Goal: Task Accomplishment & Management: Complete application form

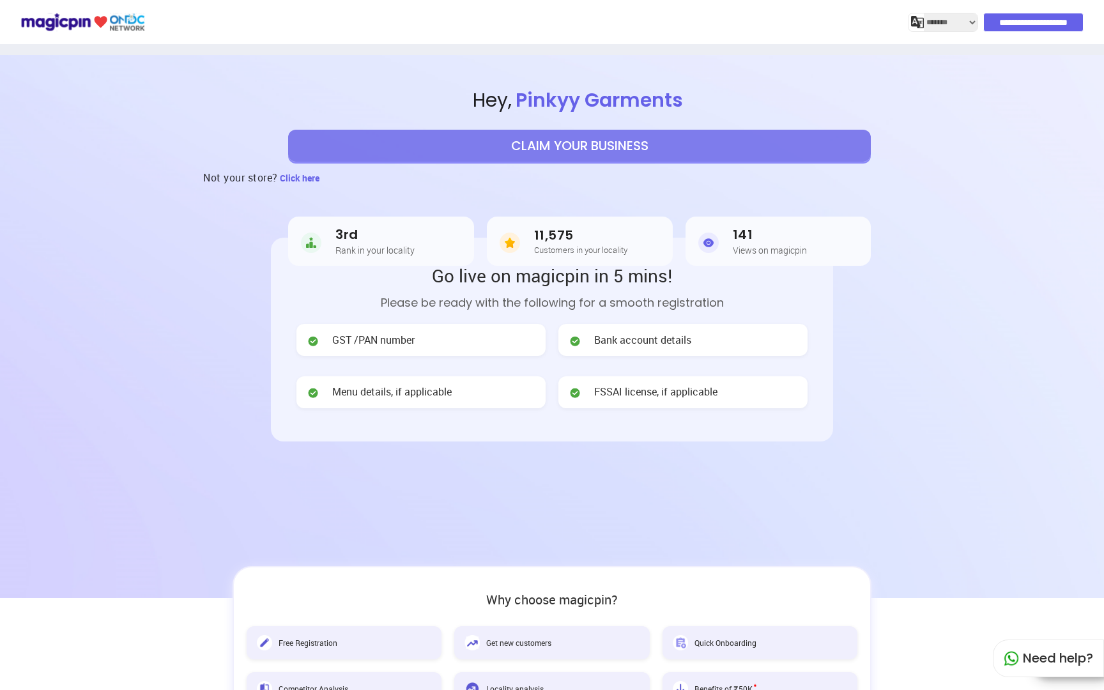
select select "*******"
click at [503, 148] on button "CLAIM YOUR BUSINESS" at bounding box center [579, 146] width 583 height 32
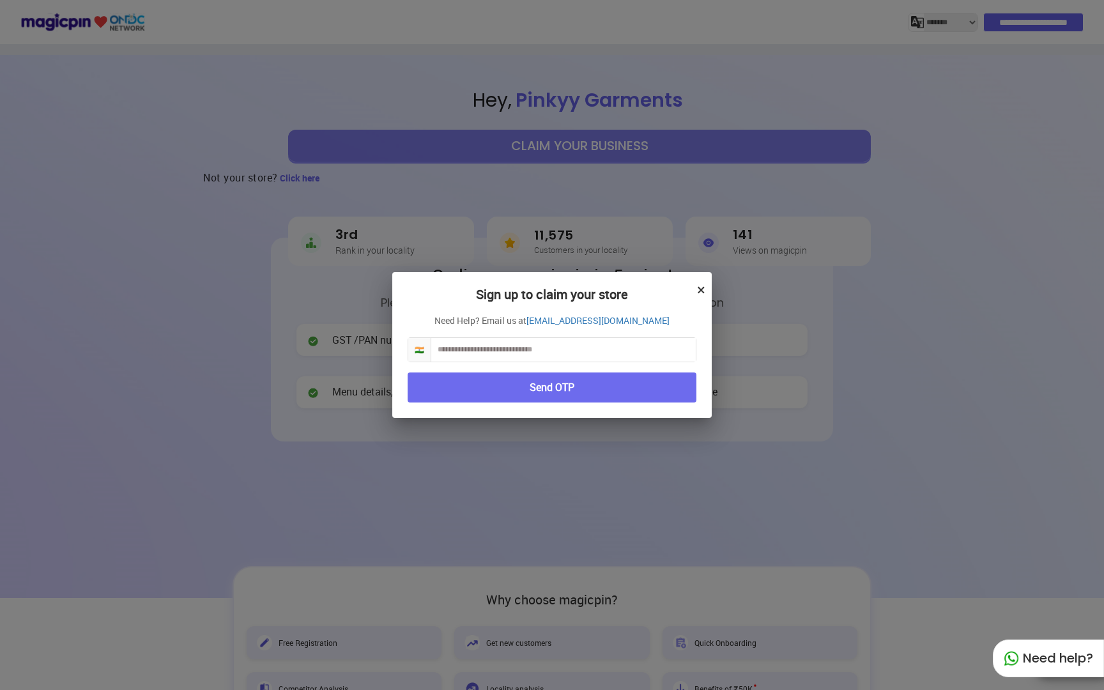
click at [480, 349] on input "text" at bounding box center [563, 350] width 264 height 24
type input "**********"
click at [486, 392] on button "Send OTP" at bounding box center [552, 387] width 289 height 30
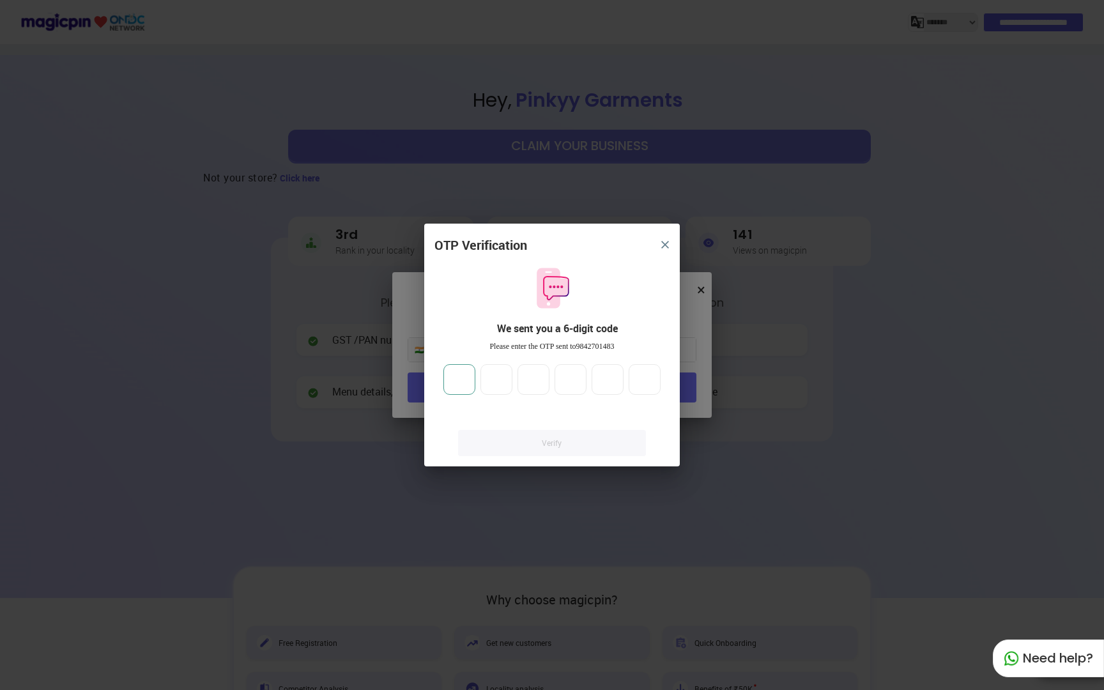
click at [466, 383] on input "number" at bounding box center [459, 379] width 32 height 31
type input "*"
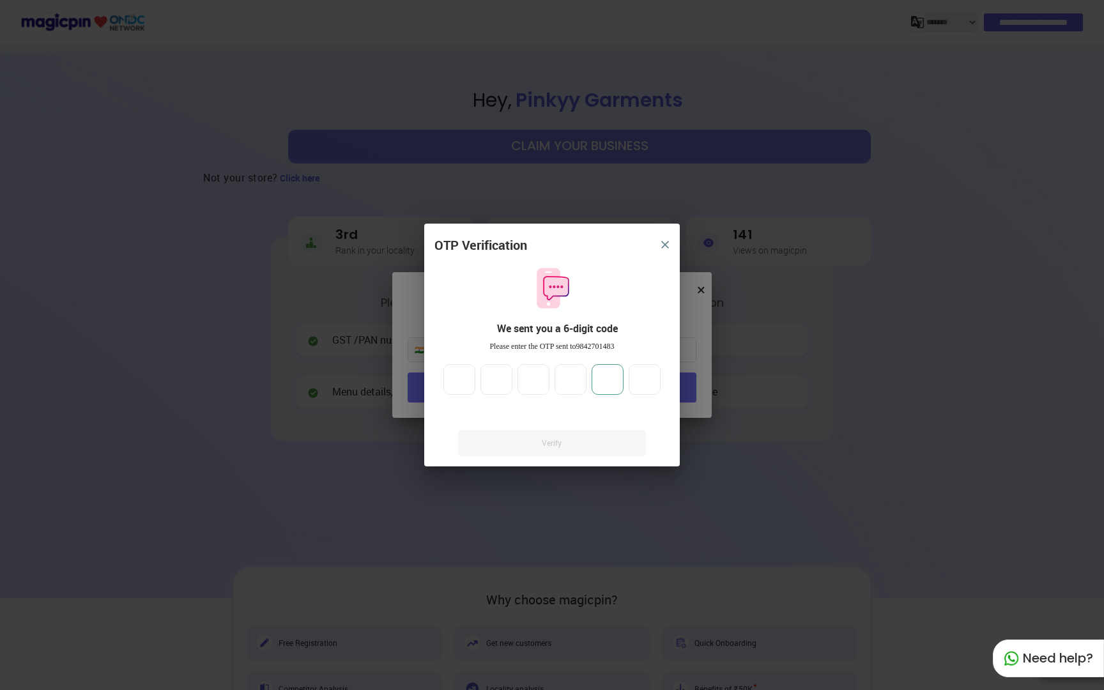
type input "*"
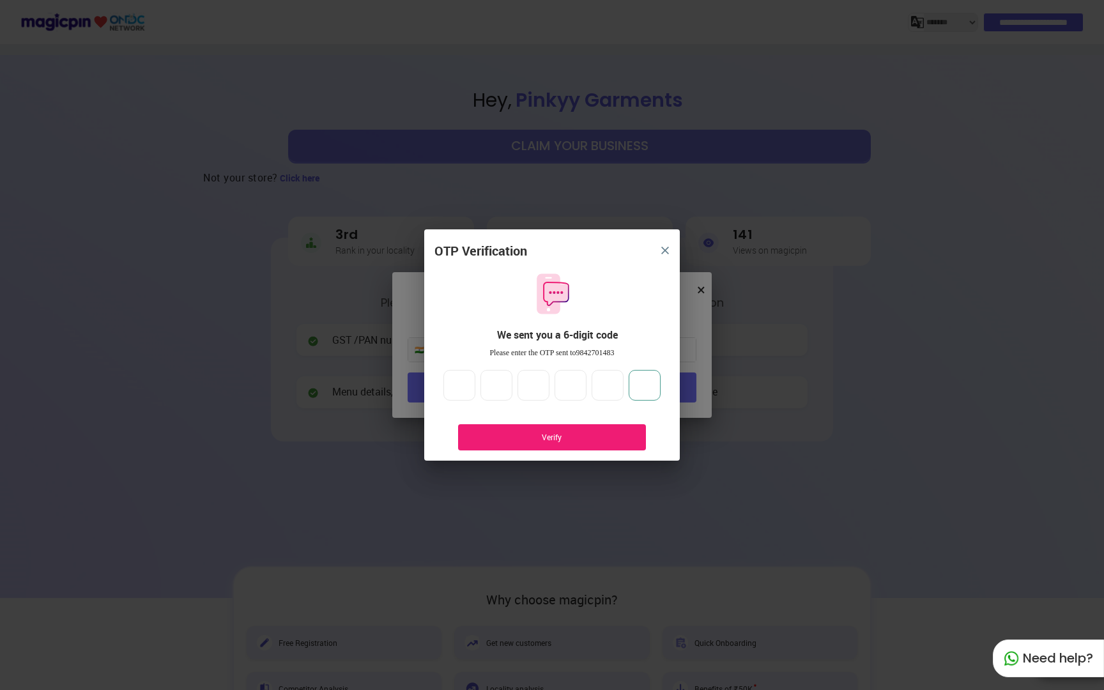
type input "*"
click at [494, 436] on div "Verify" at bounding box center [551, 437] width 149 height 11
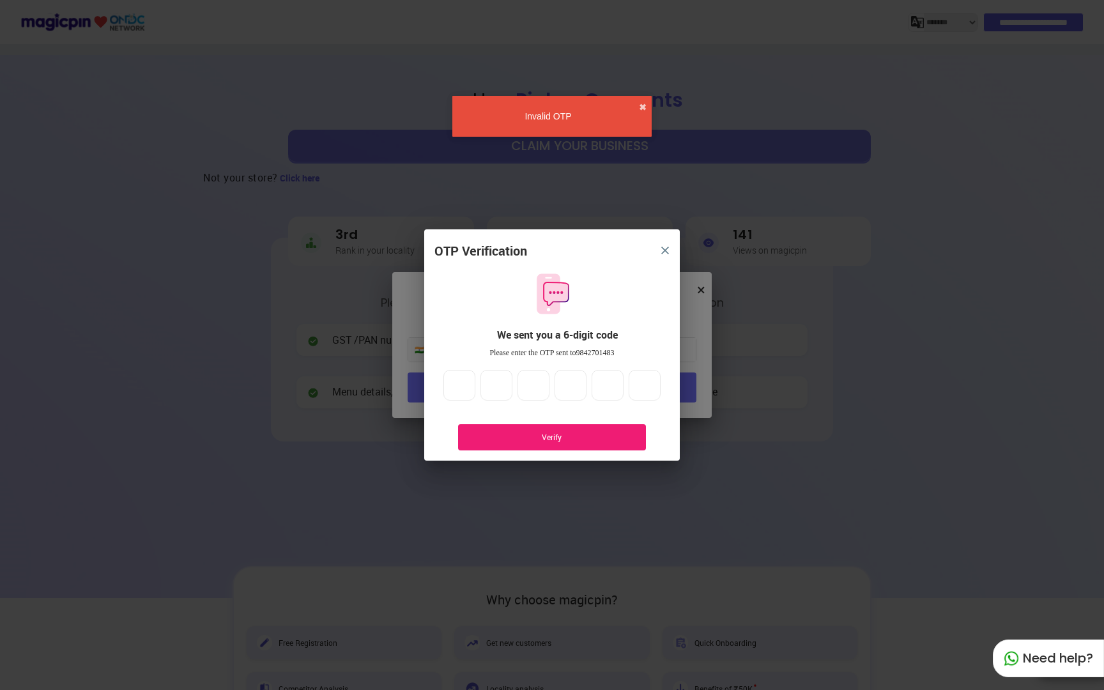
click at [494, 436] on div "Verify" at bounding box center [551, 437] width 149 height 11
click at [549, 443] on div "Verify" at bounding box center [552, 437] width 188 height 26
click at [662, 250] on img "close" at bounding box center [665, 251] width 8 height 8
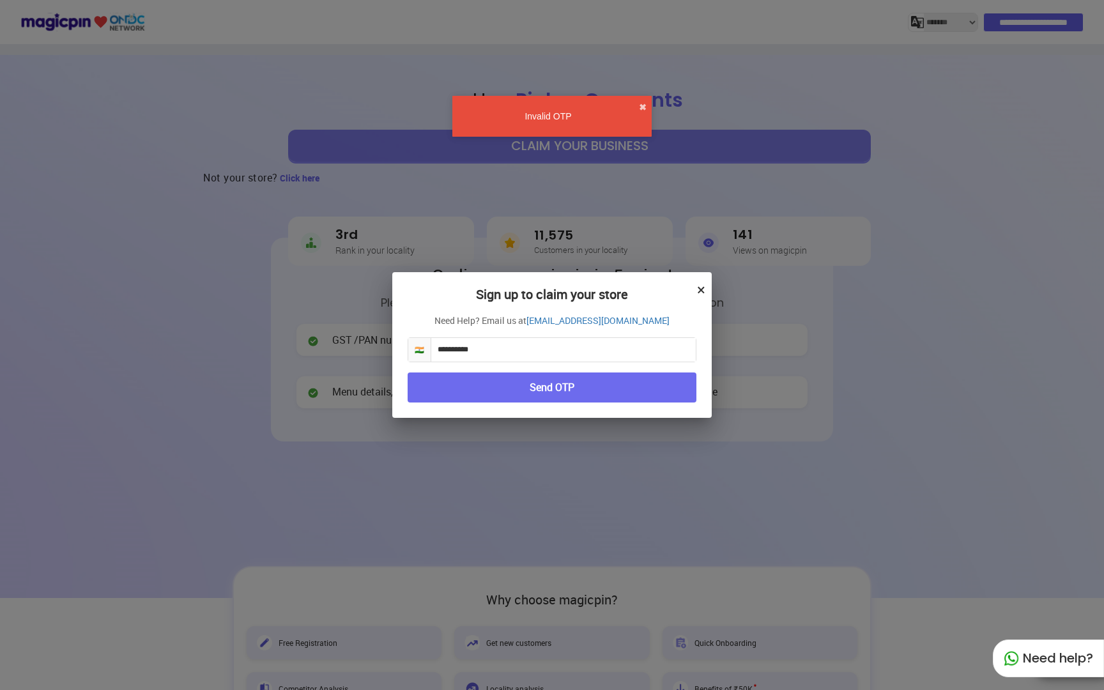
click at [588, 377] on button "Send OTP" at bounding box center [552, 387] width 289 height 30
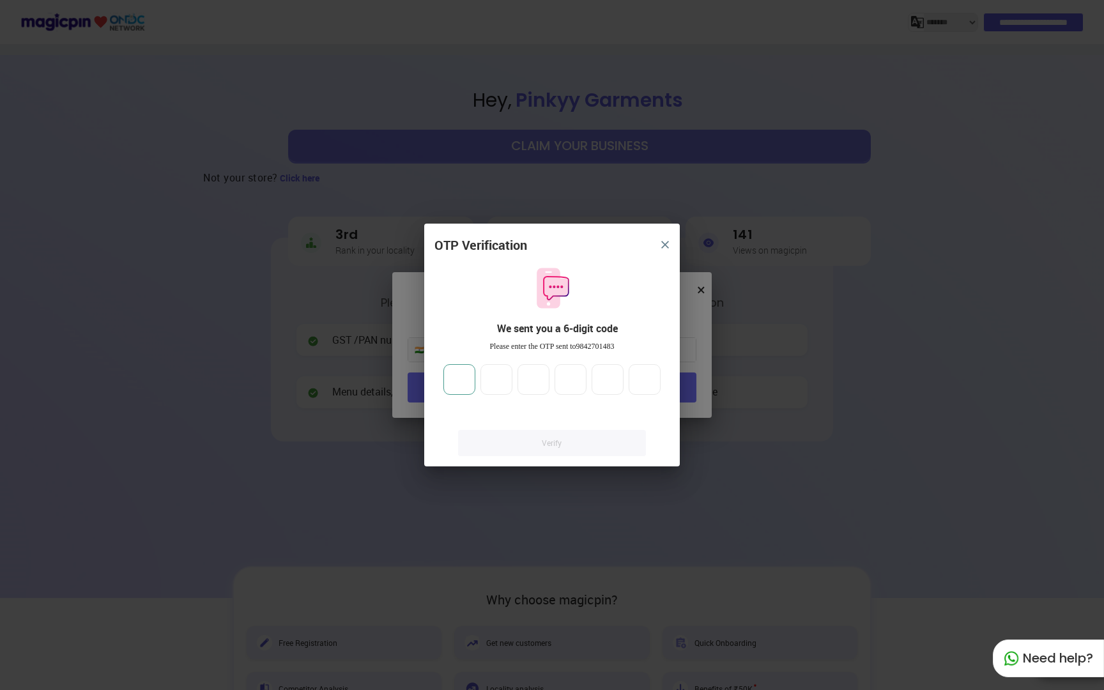
click at [459, 381] on input "number" at bounding box center [459, 379] width 32 height 31
type input "*"
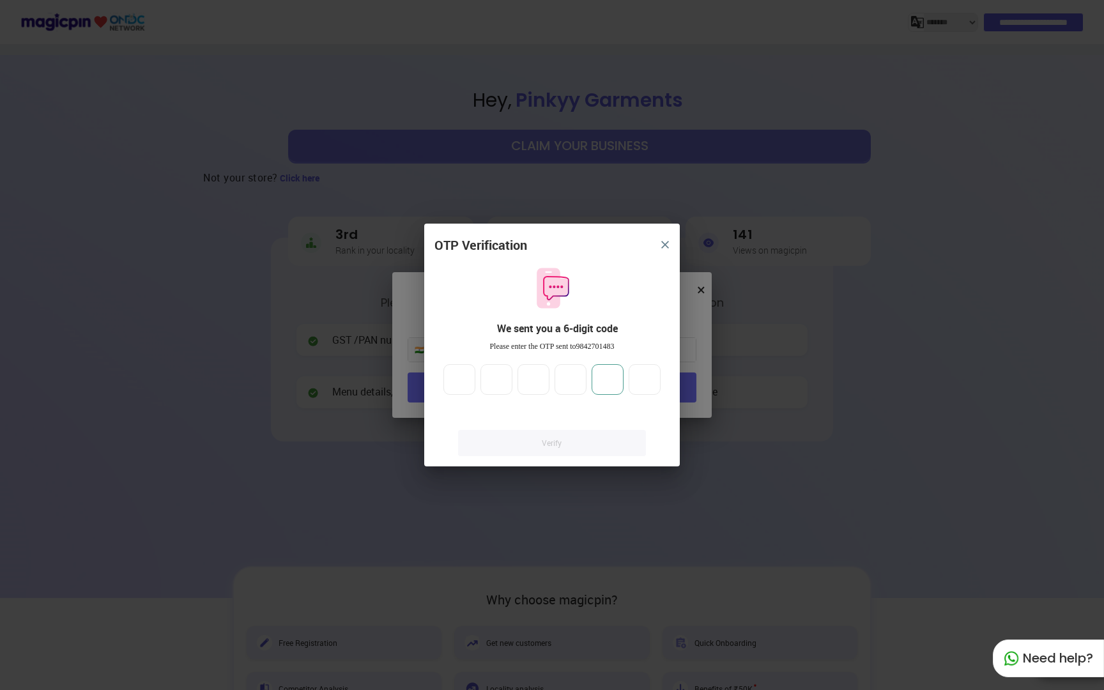
type input "*"
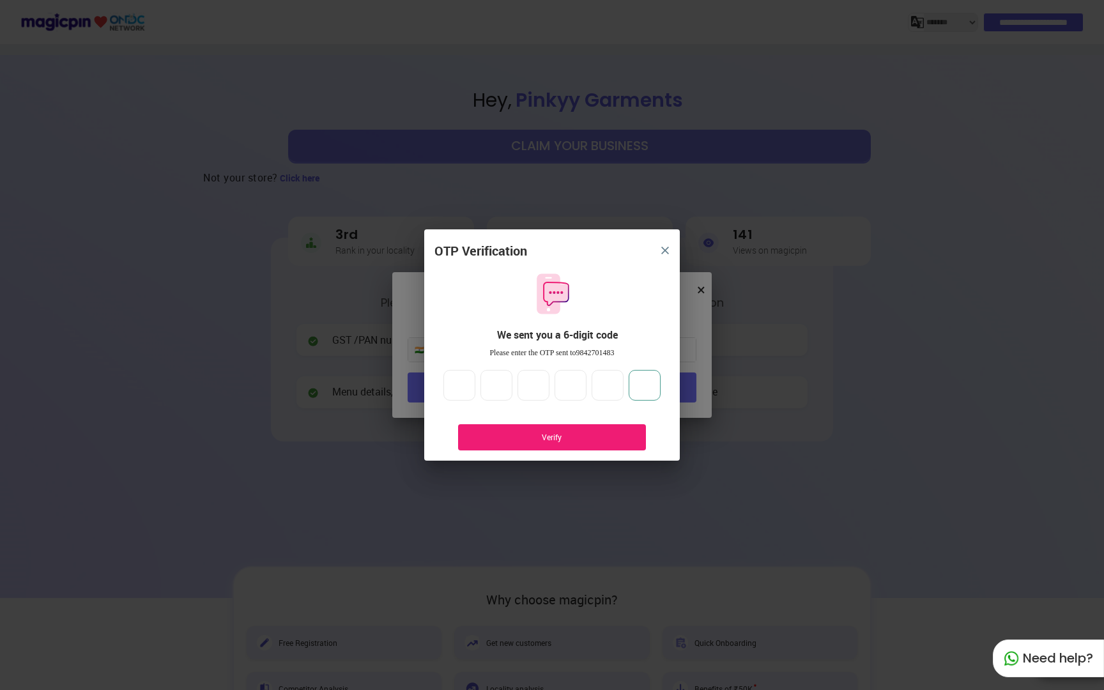
type input "*"
click at [469, 434] on div "Verify" at bounding box center [552, 437] width 188 height 26
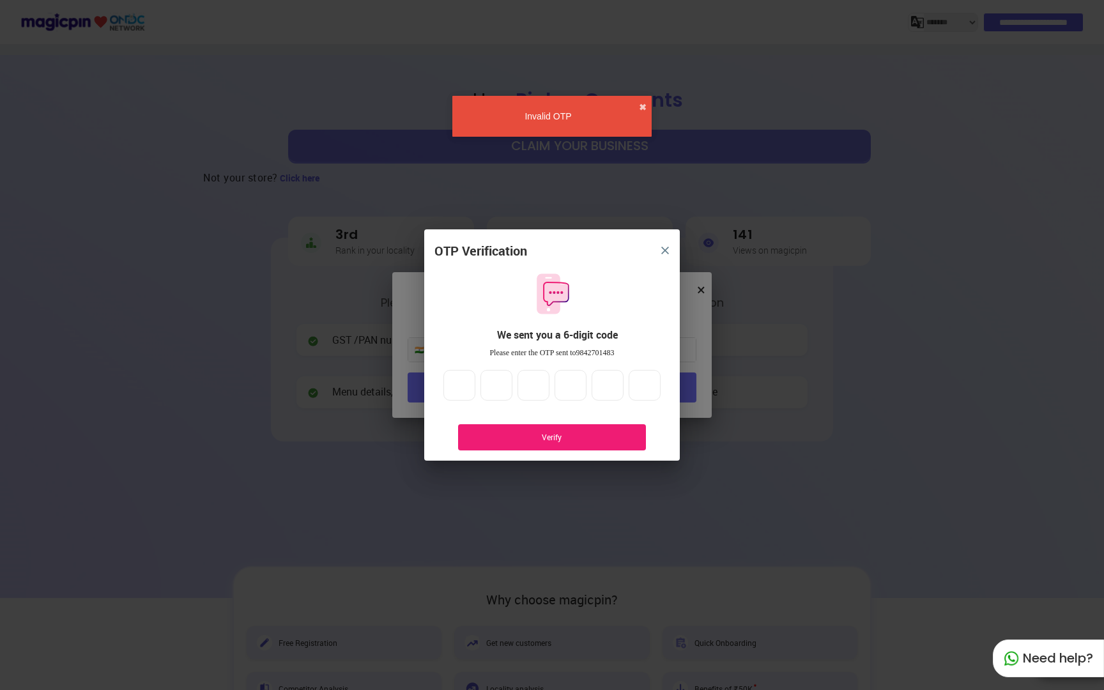
click at [661, 252] on img "close" at bounding box center [665, 251] width 8 height 8
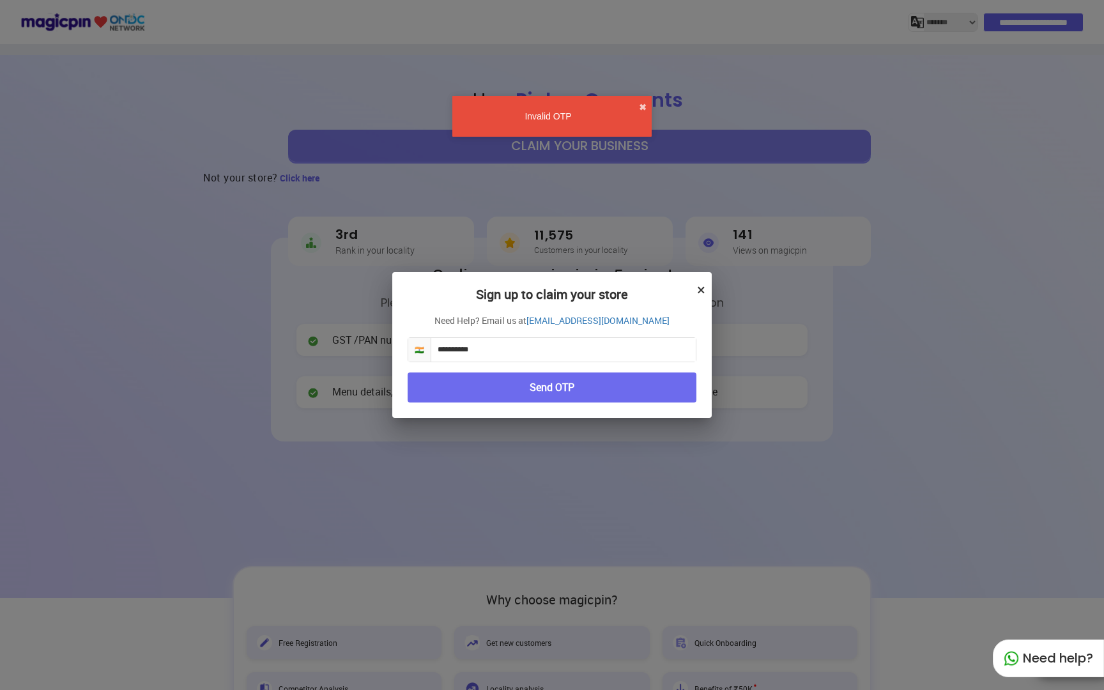
click at [697, 287] on button "×" at bounding box center [701, 289] width 8 height 22
